Goal: Information Seeking & Learning: Find specific page/section

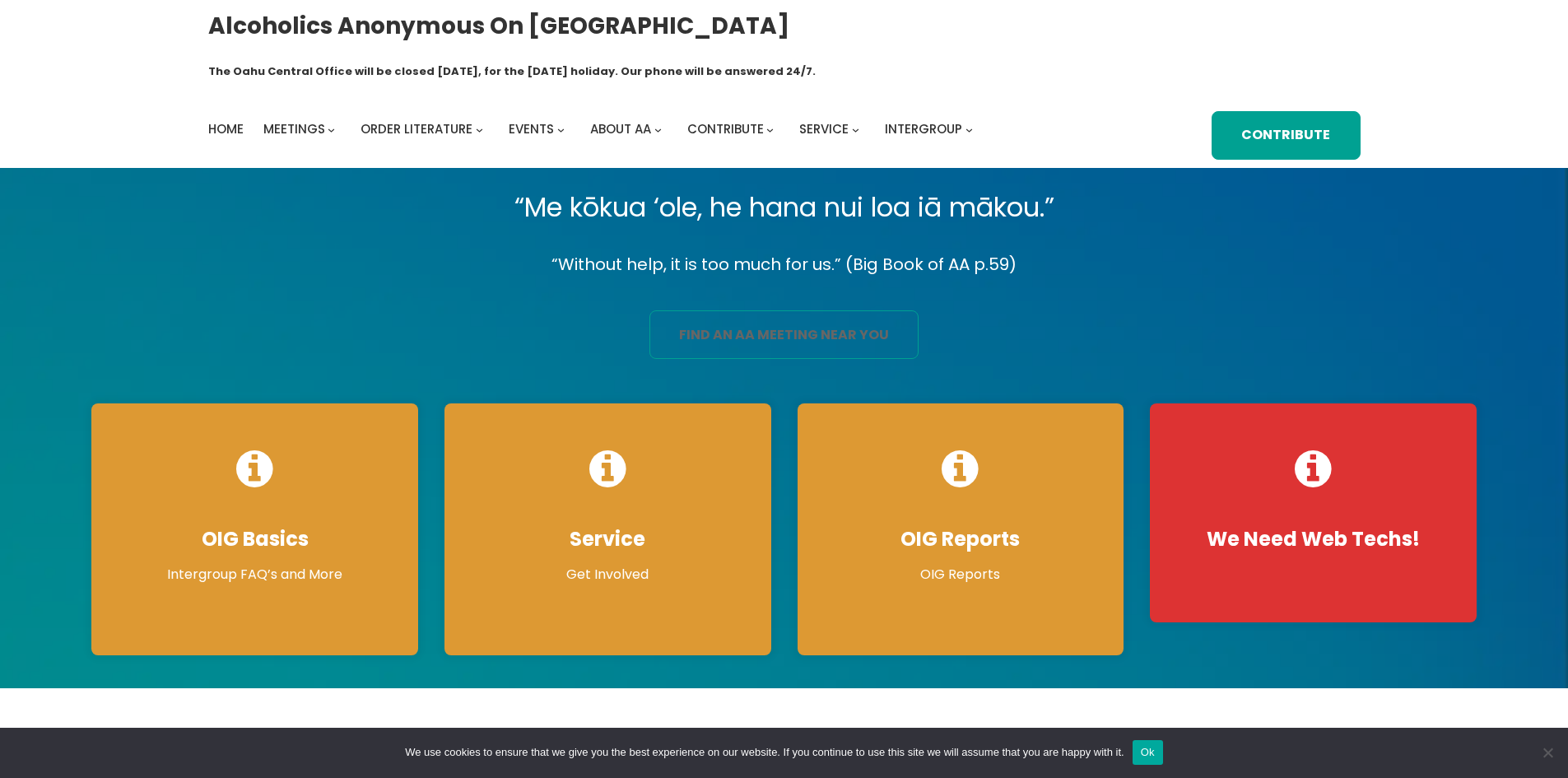
click at [762, 310] on link "find an aa meeting near you" at bounding box center [784, 334] width 270 height 48
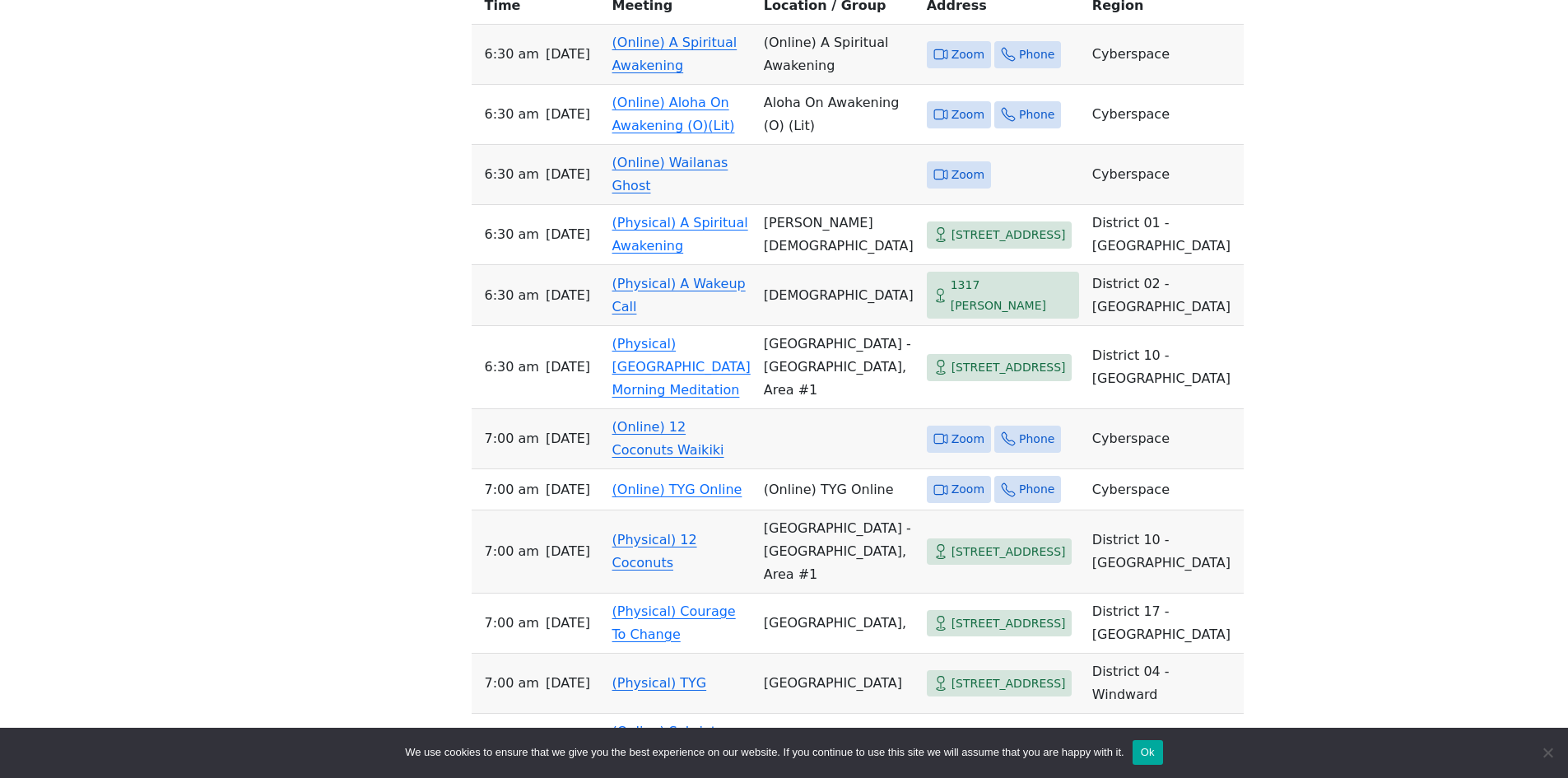
scroll to position [823, 0]
click at [643, 468] on td "(Online) 12 Coconuts Waikiki" at bounding box center [681, 437] width 151 height 60
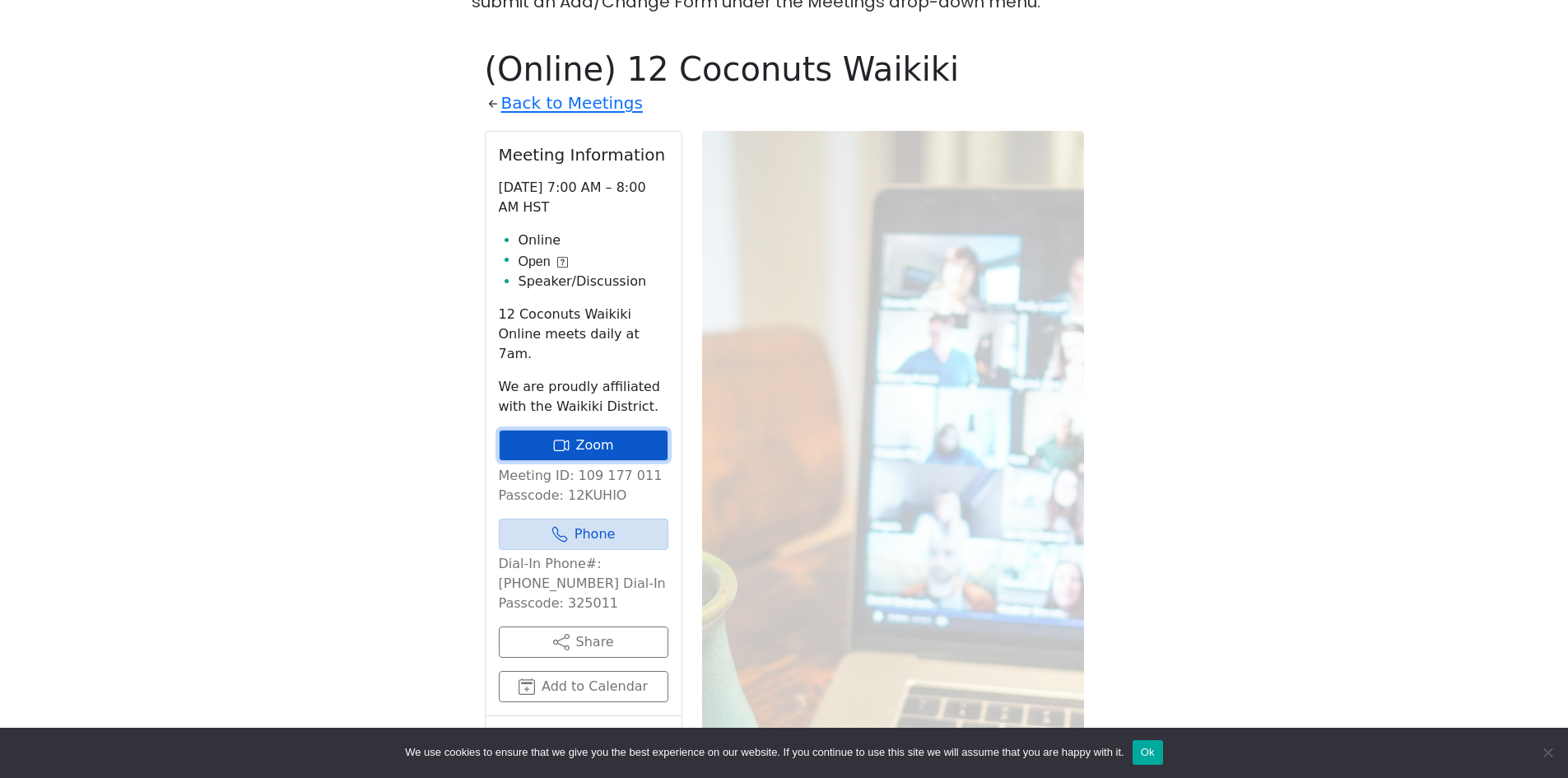
click at [563, 437] on icon at bounding box center [561, 445] width 16 height 16
